Goal: Information Seeking & Learning: Understand process/instructions

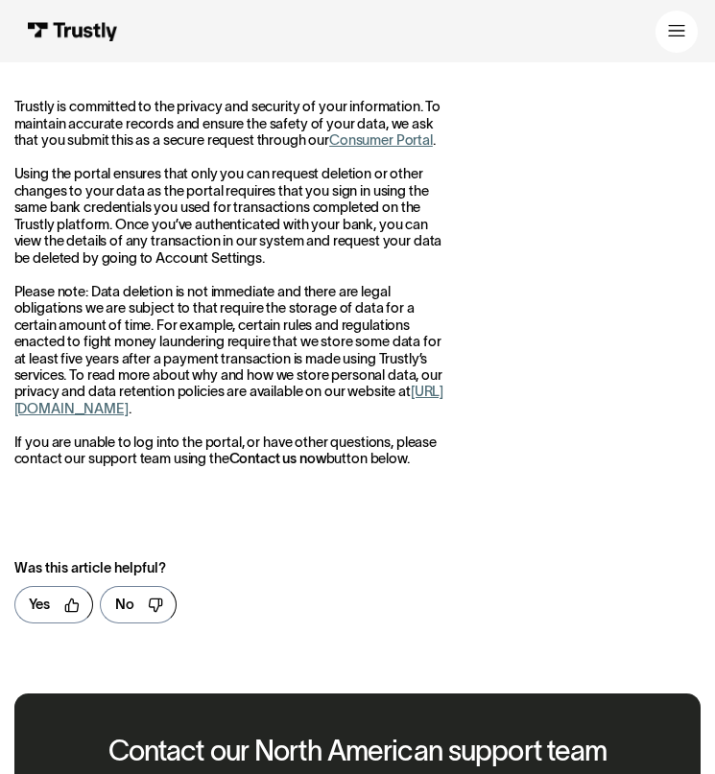
scroll to position [101, 0]
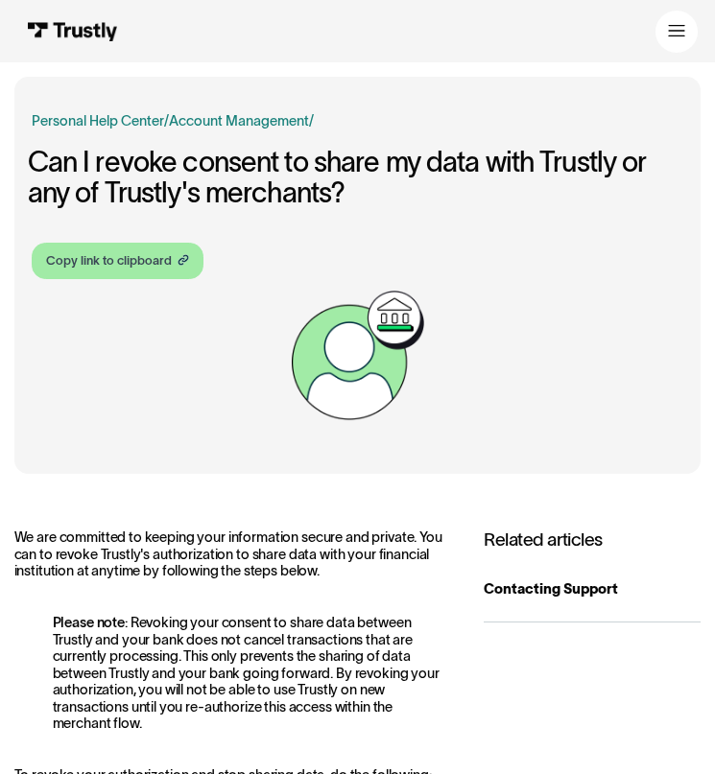
click at [136, 254] on div "Copy link to clipboard" at bounding box center [109, 260] width 126 height 18
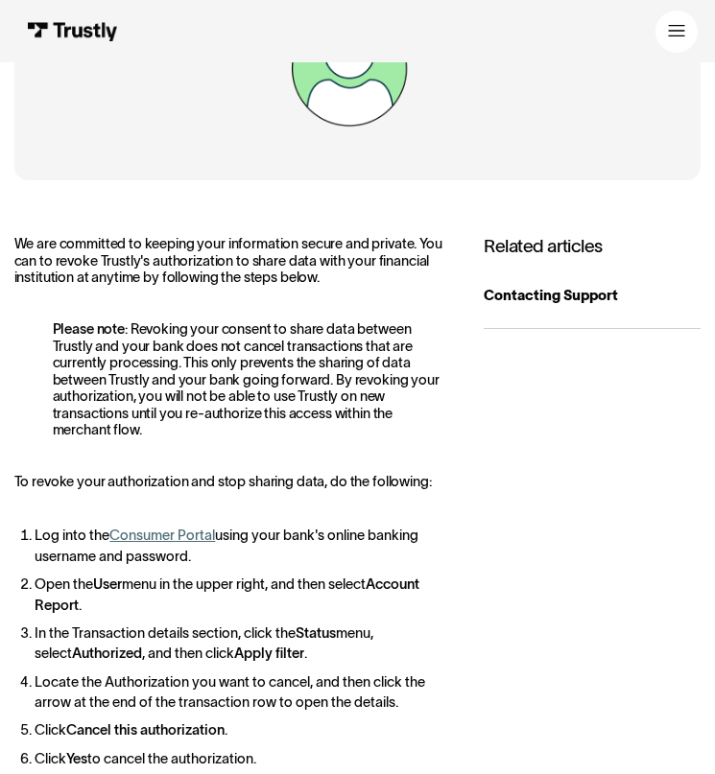
scroll to position [297, 0]
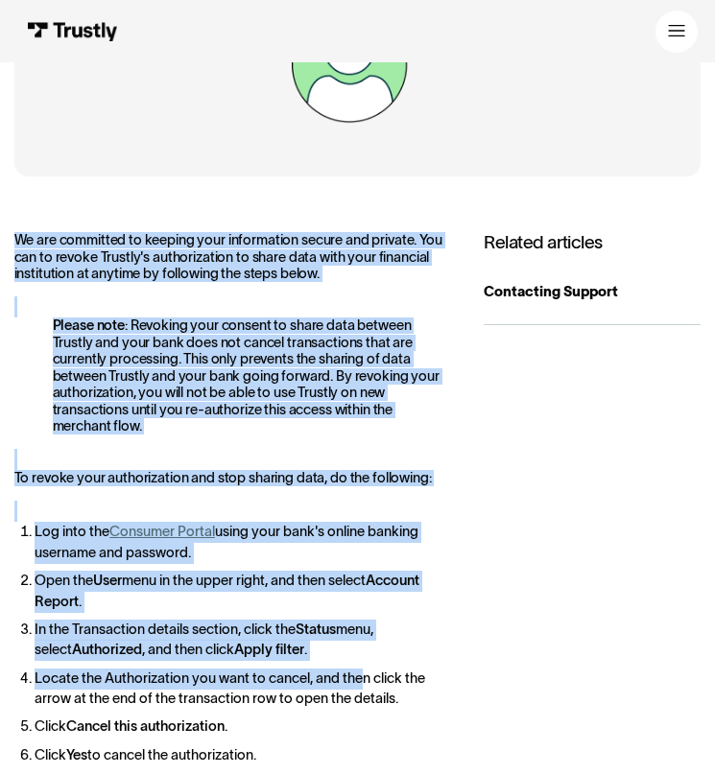
drag, startPoint x: 12, startPoint y: 240, endPoint x: 361, endPoint y: 673, distance: 556.0
click at [361, 673] on div "Business Help Center Personal Help Center / Personal Business Account Managemen…" at bounding box center [357, 581] width 715 height 1604
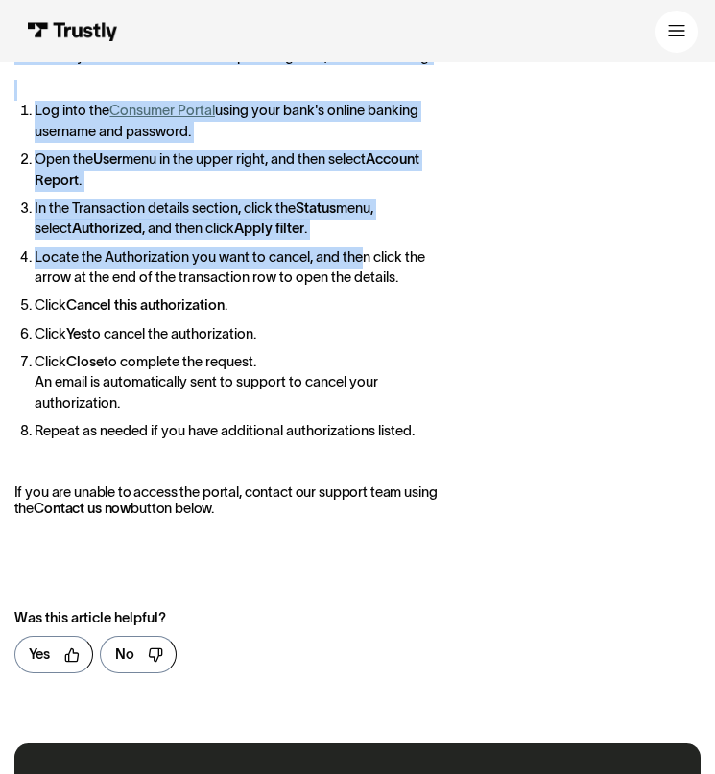
scroll to position [721, 0]
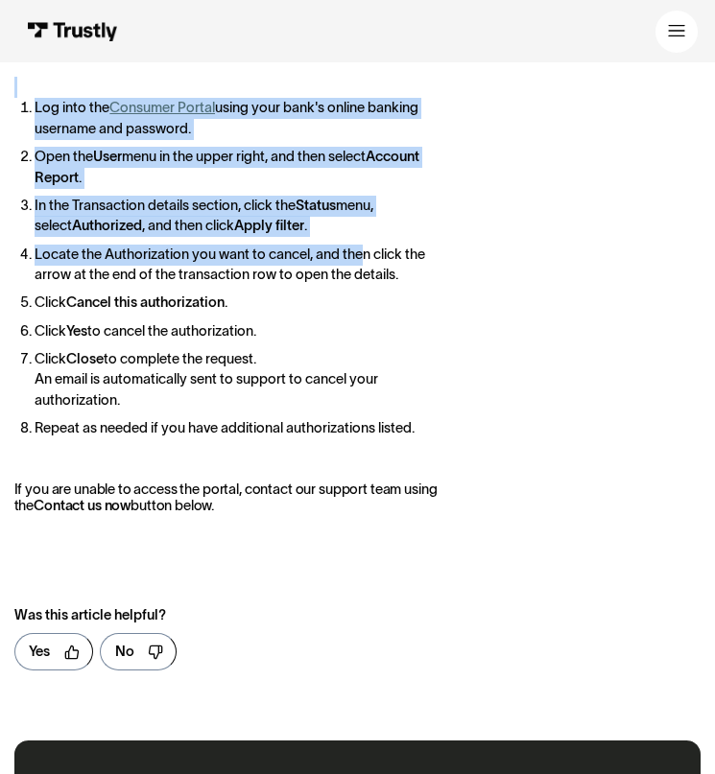
click at [280, 515] on div "We are committed to keeping your information secure and private. You can to rev…" at bounding box center [357, 246] width 687 height 876
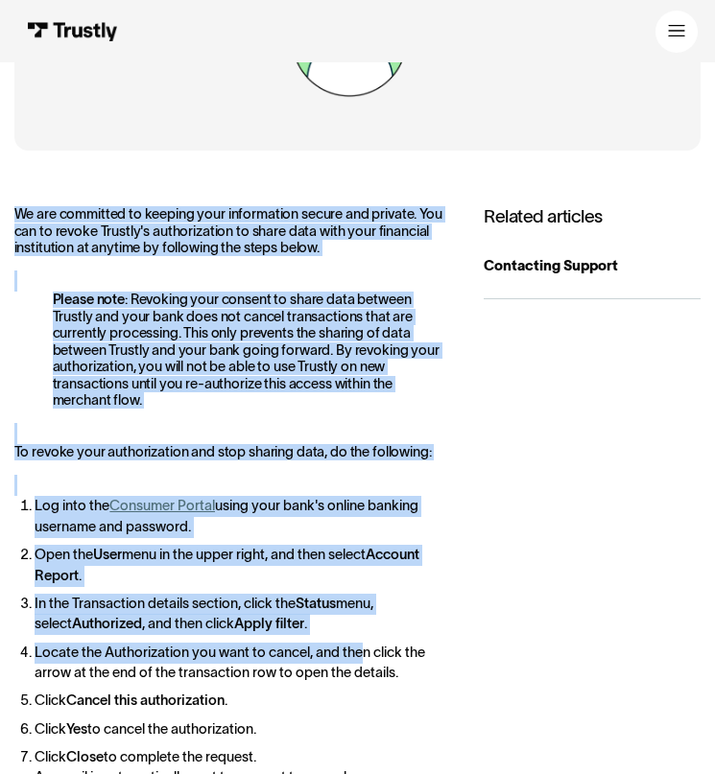
scroll to position [270, 0]
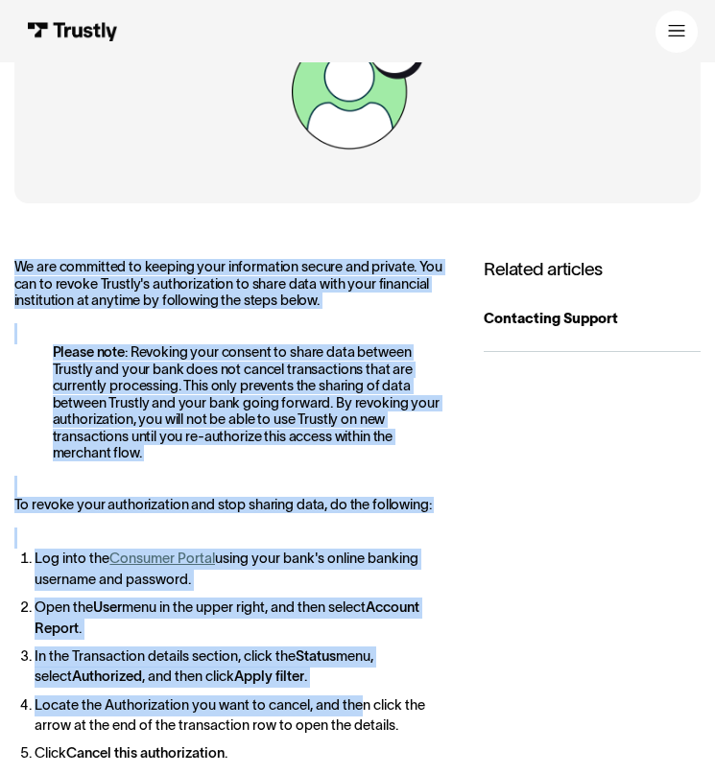
copy div "Lo ips dolorsita co adipisc elit seddoeiusmo tempor inc utlabor. Etd mag al eni…"
